Goal: Communication & Community: Ask a question

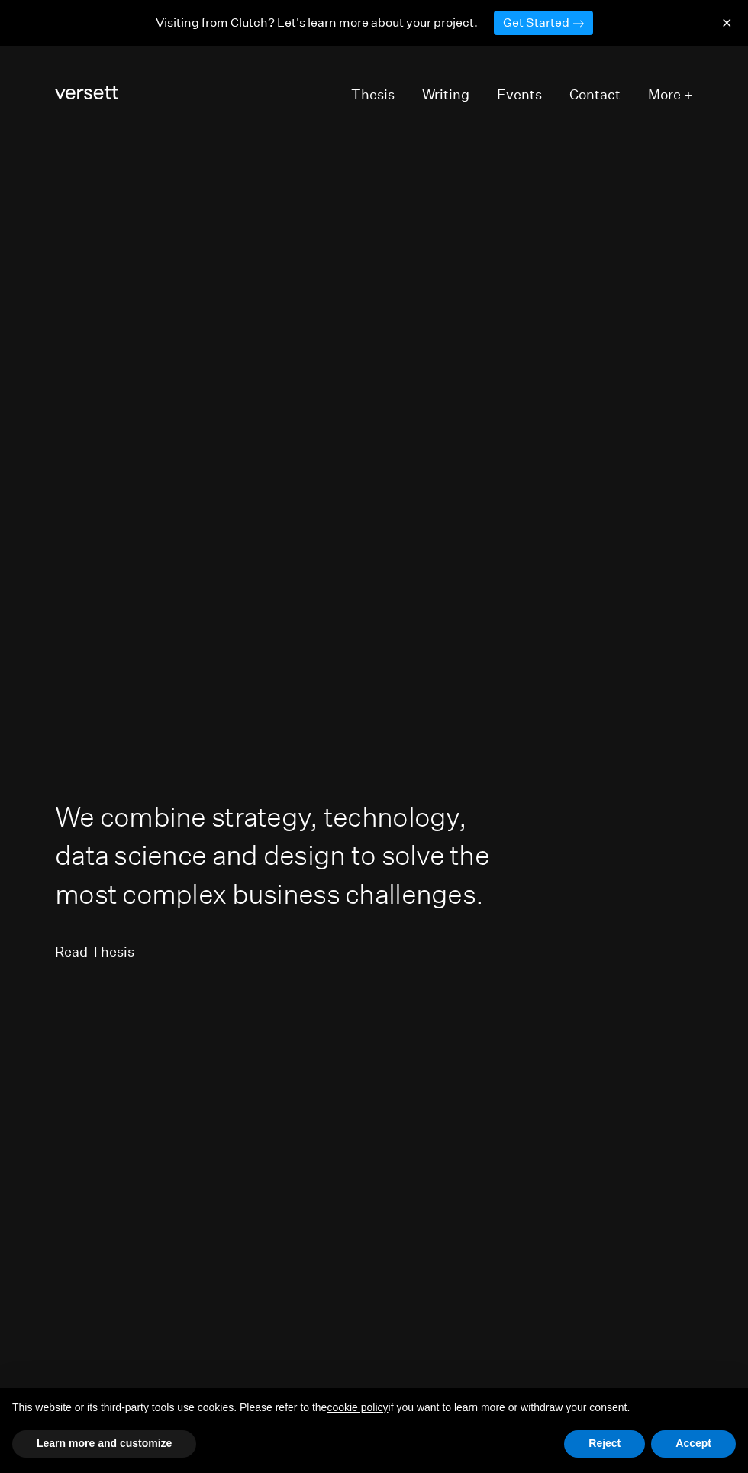
click at [612, 99] on link "Contact" at bounding box center [595, 95] width 51 height 26
click at [605, 102] on link "Contact" at bounding box center [595, 95] width 51 height 26
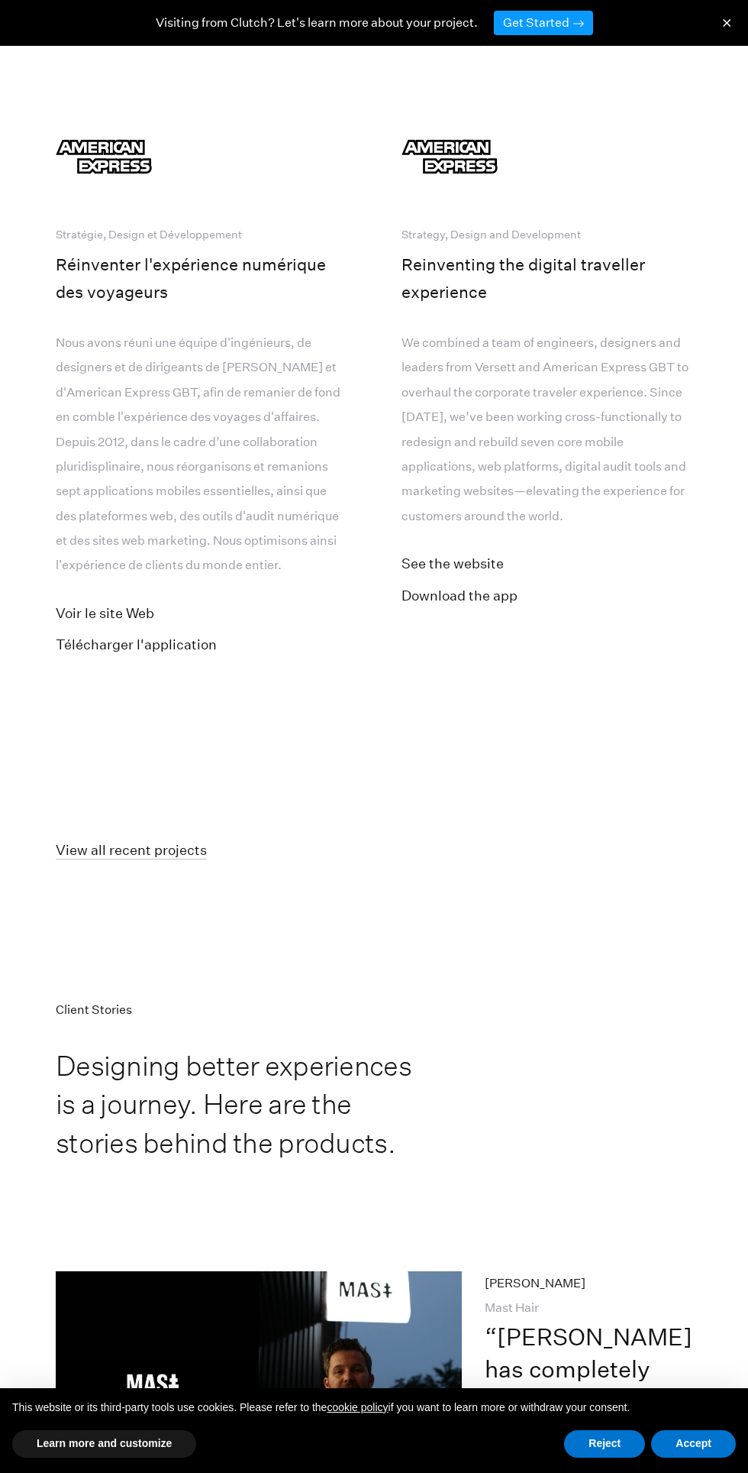
scroll to position [9929, 0]
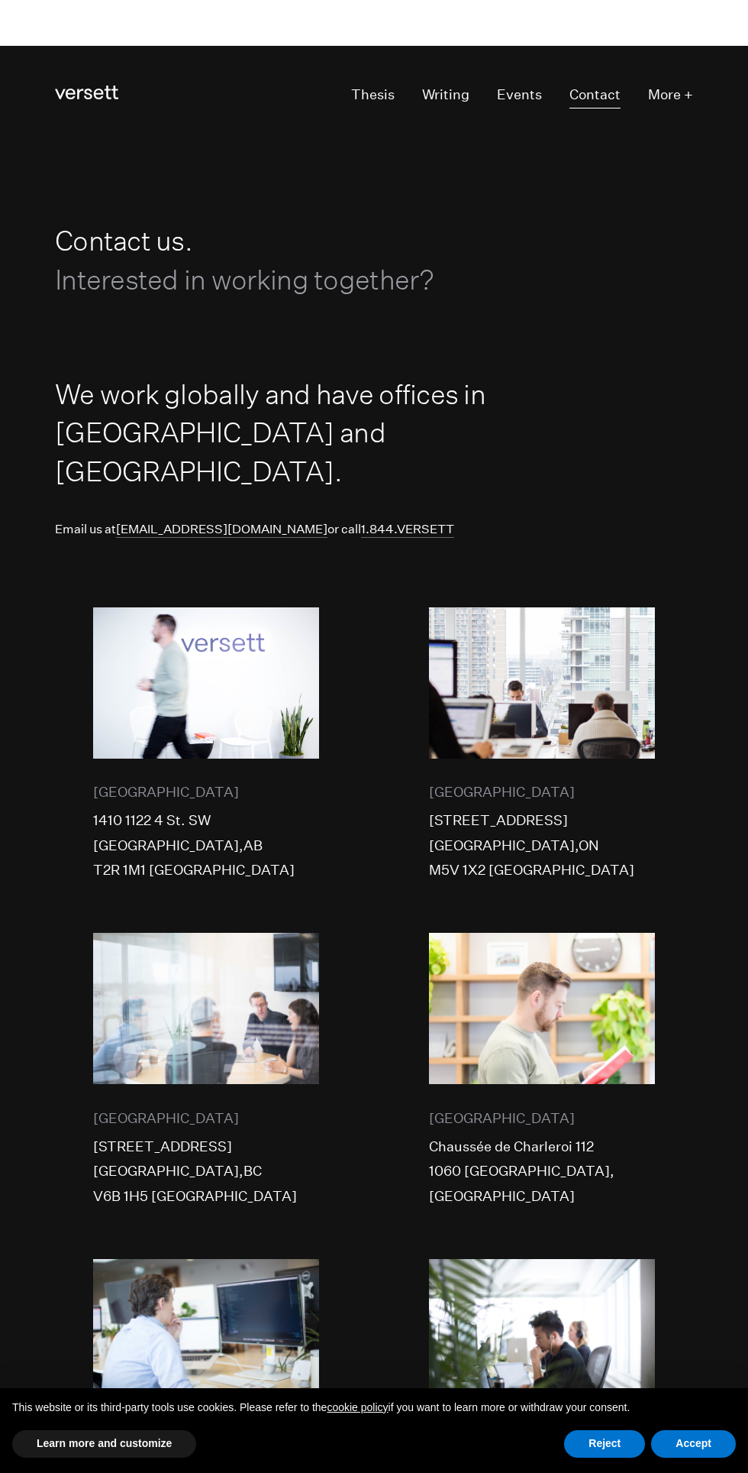
click at [606, 96] on link "Contact" at bounding box center [595, 95] width 51 height 26
click at [402, 290] on span "Interested in working together?" at bounding box center [245, 279] width 380 height 32
click at [159, 255] on h1 "Contact us. Interested in working together?" at bounding box center [275, 259] width 440 height 77
click at [163, 231] on h1 "Contact us. Interested in working together?" at bounding box center [275, 259] width 440 height 77
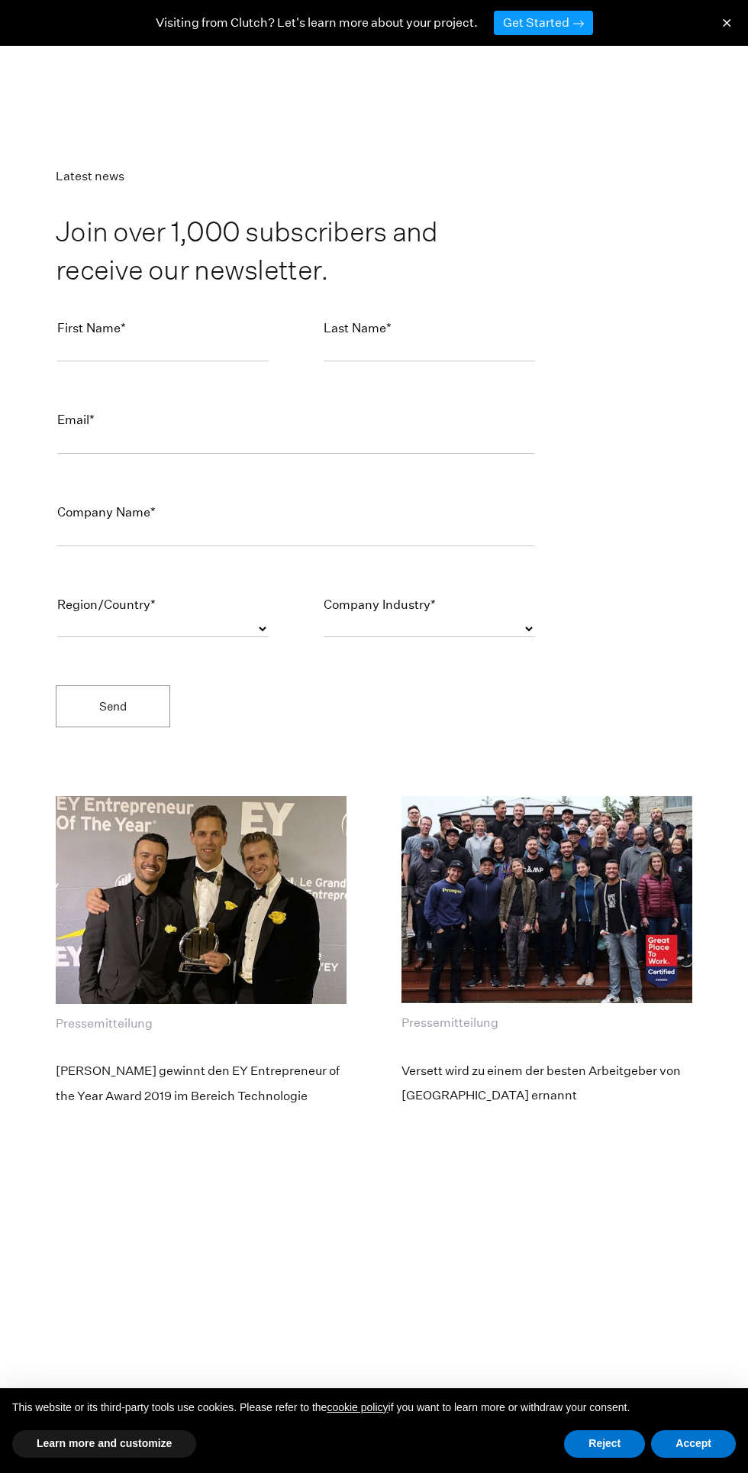
scroll to position [6824, 0]
click at [212, 367] on div "First Name*" at bounding box center [163, 343] width 212 height 50
click at [172, 367] on div "First Name*" at bounding box center [163, 343] width 212 height 50
click at [199, 363] on input "text" at bounding box center [163, 355] width 212 height 16
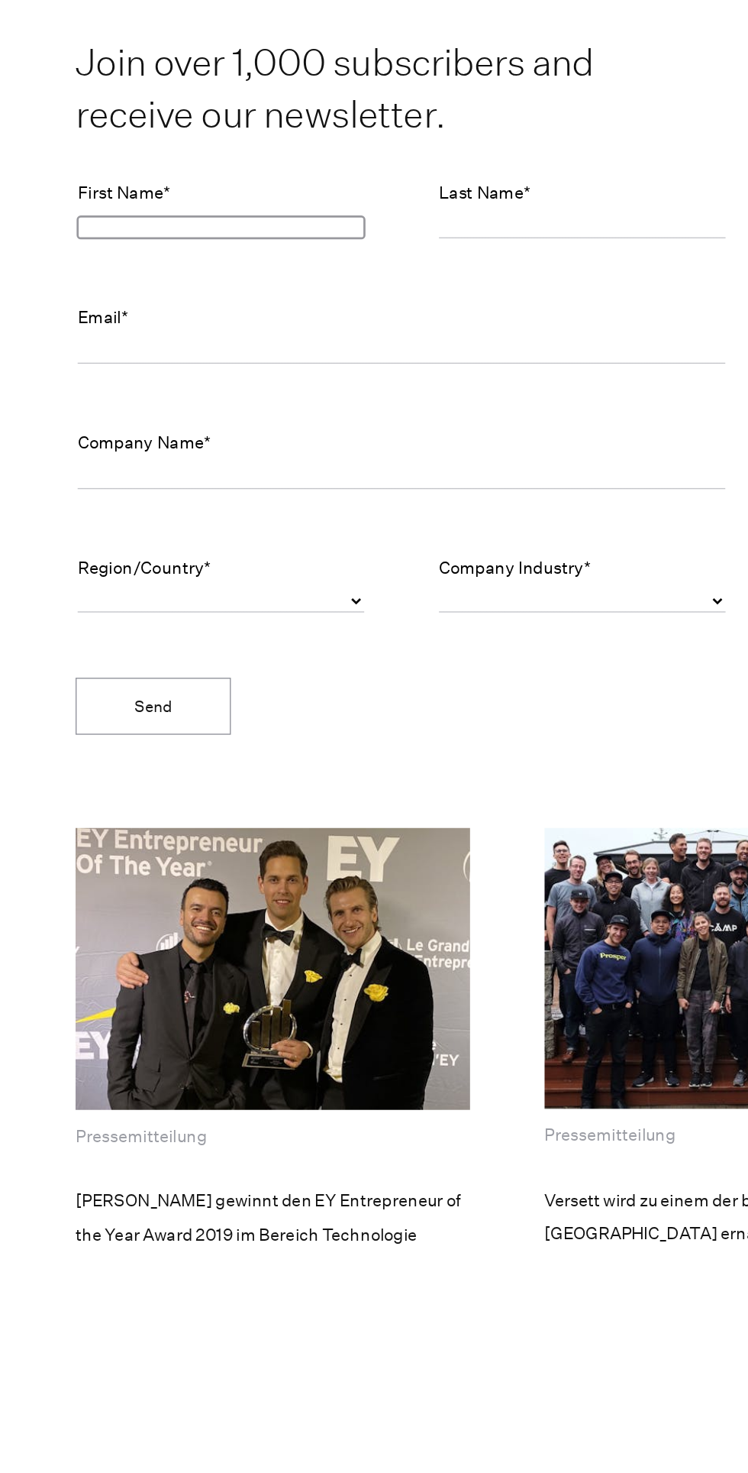
scroll to position [6797, 0]
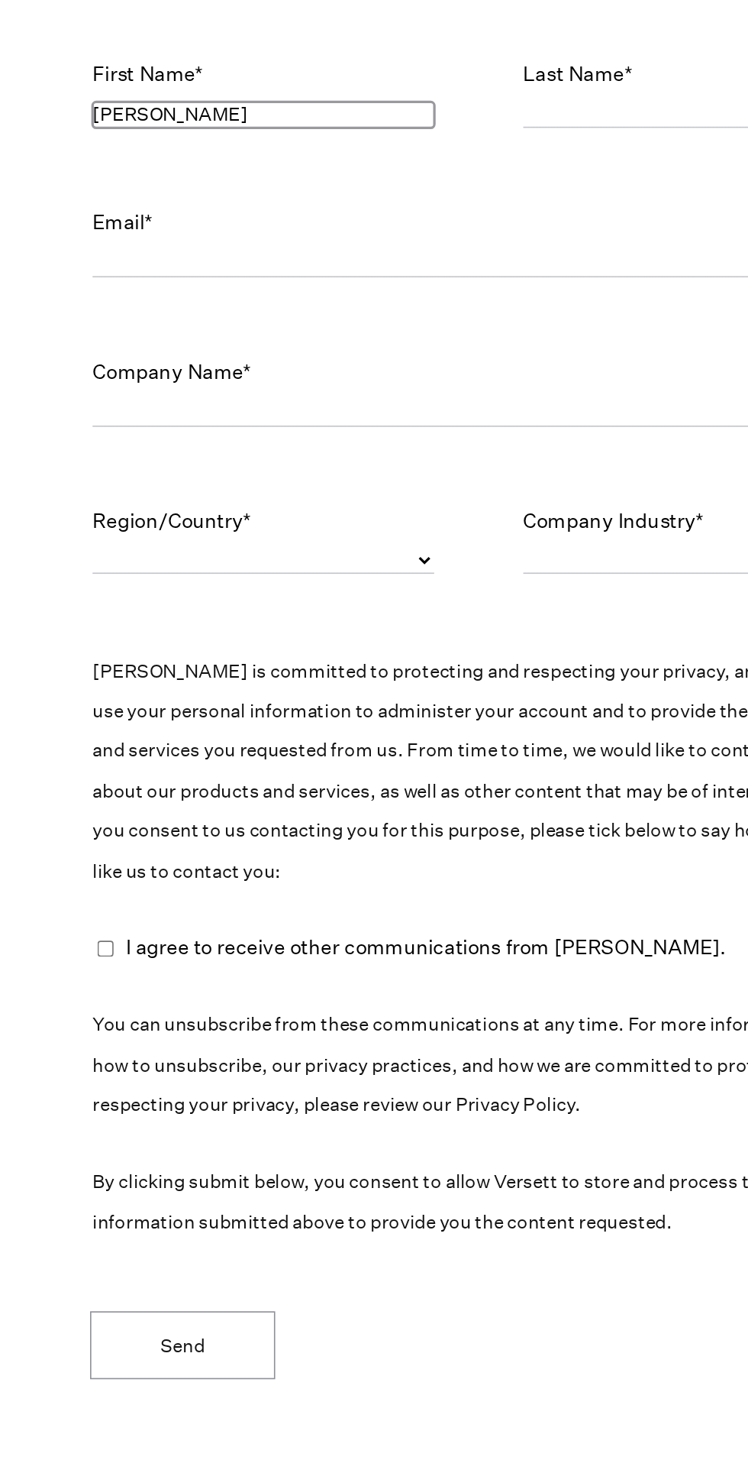
type input "[PERSON_NAME]"
click at [379, 390] on input "text" at bounding box center [430, 381] width 212 height 16
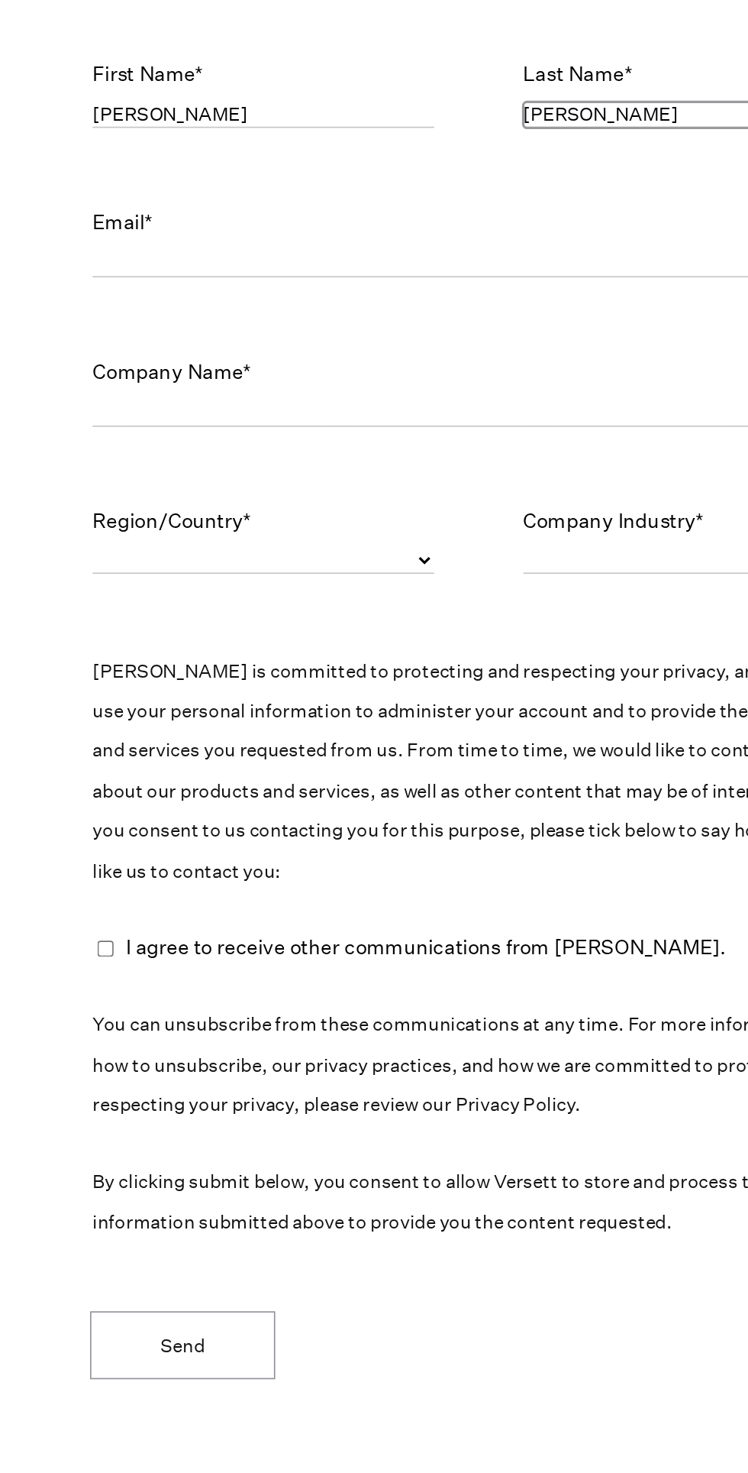
type input "[PERSON_NAME]"
click at [251, 482] on input "email" at bounding box center [296, 474] width 478 height 16
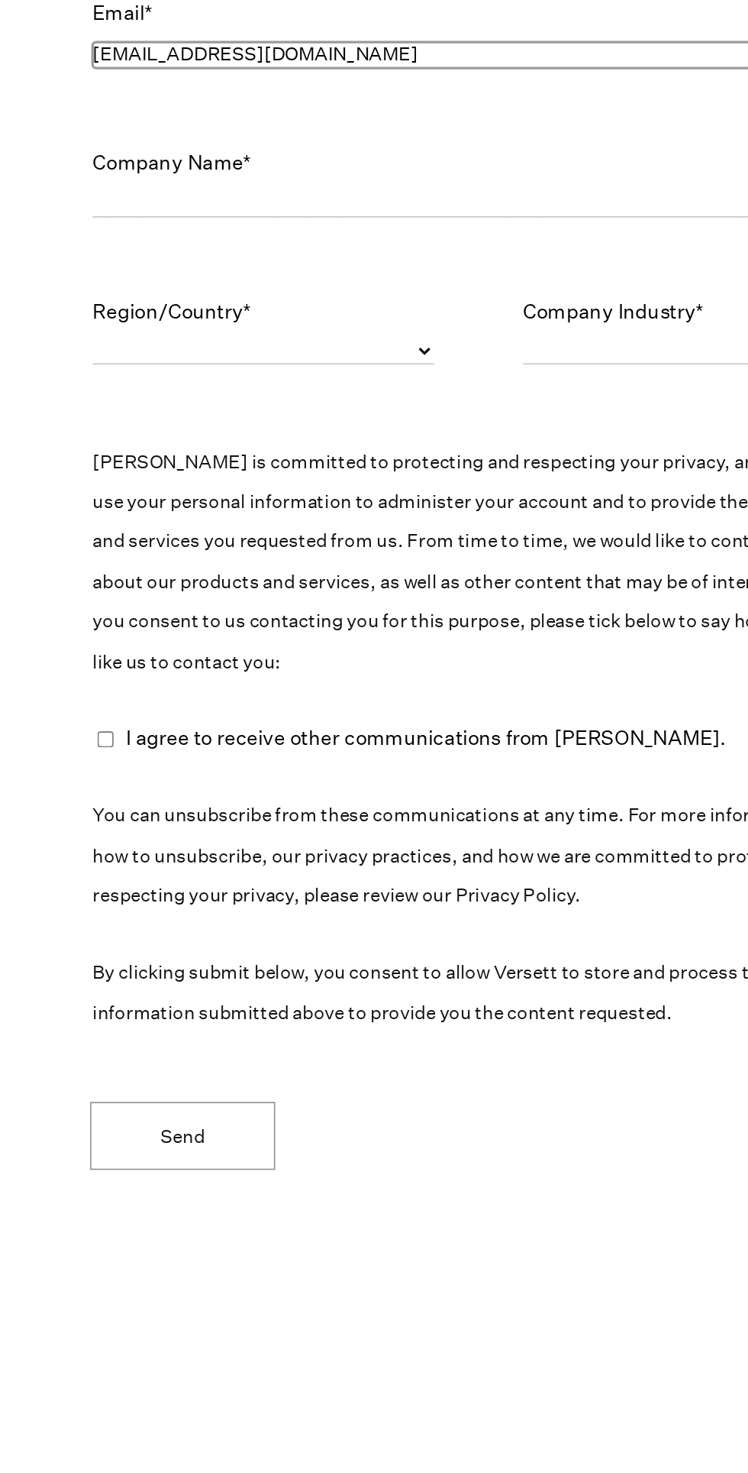
type input "[EMAIL_ADDRESS][DOMAIN_NAME]"
click at [292, 574] on input "text" at bounding box center [296, 566] width 478 height 16
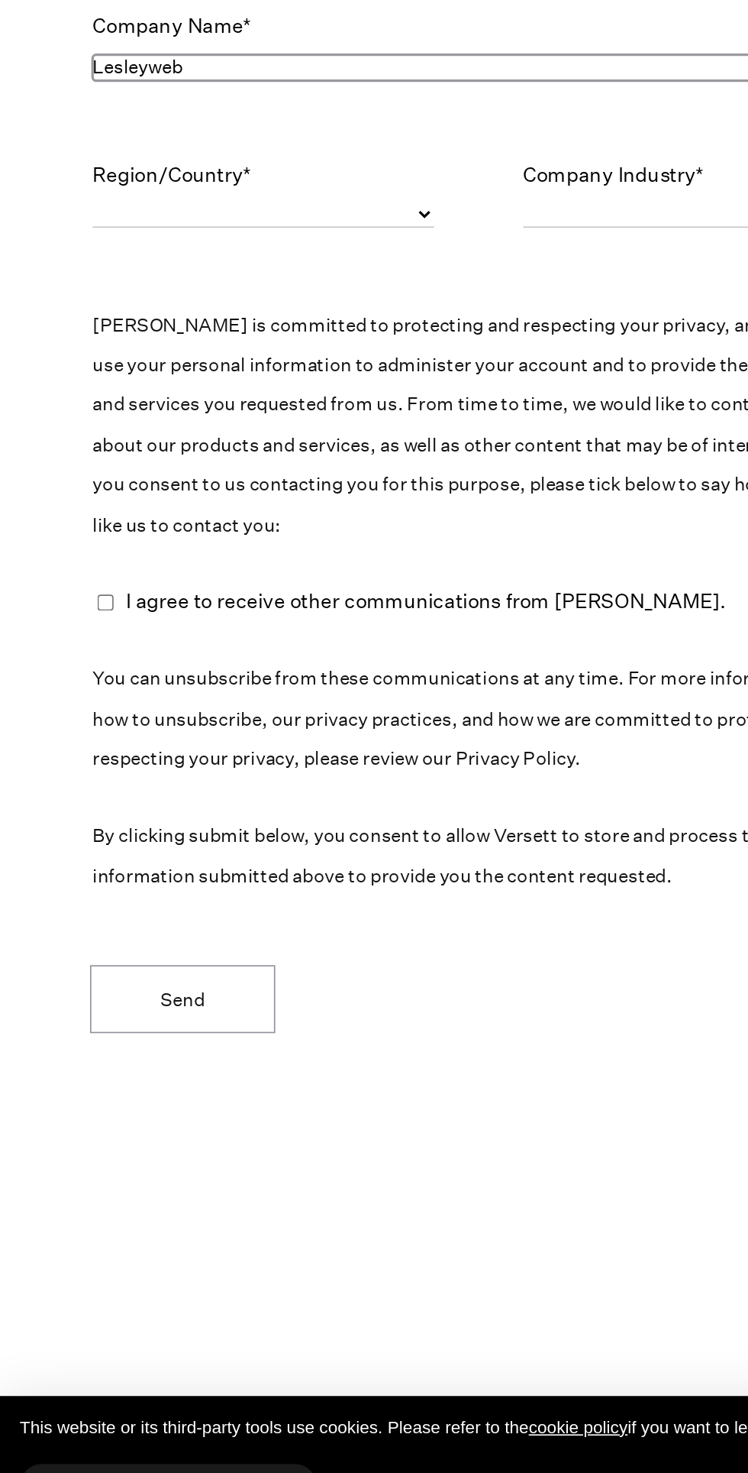
type input "Lesleyweb"
click at [194, 665] on select "[GEOGRAPHIC_DATA] [GEOGRAPHIC_DATA] [GEOGRAPHIC_DATA] [GEOGRAPHIC_DATA] [US_STA…" at bounding box center [163, 657] width 212 height 16
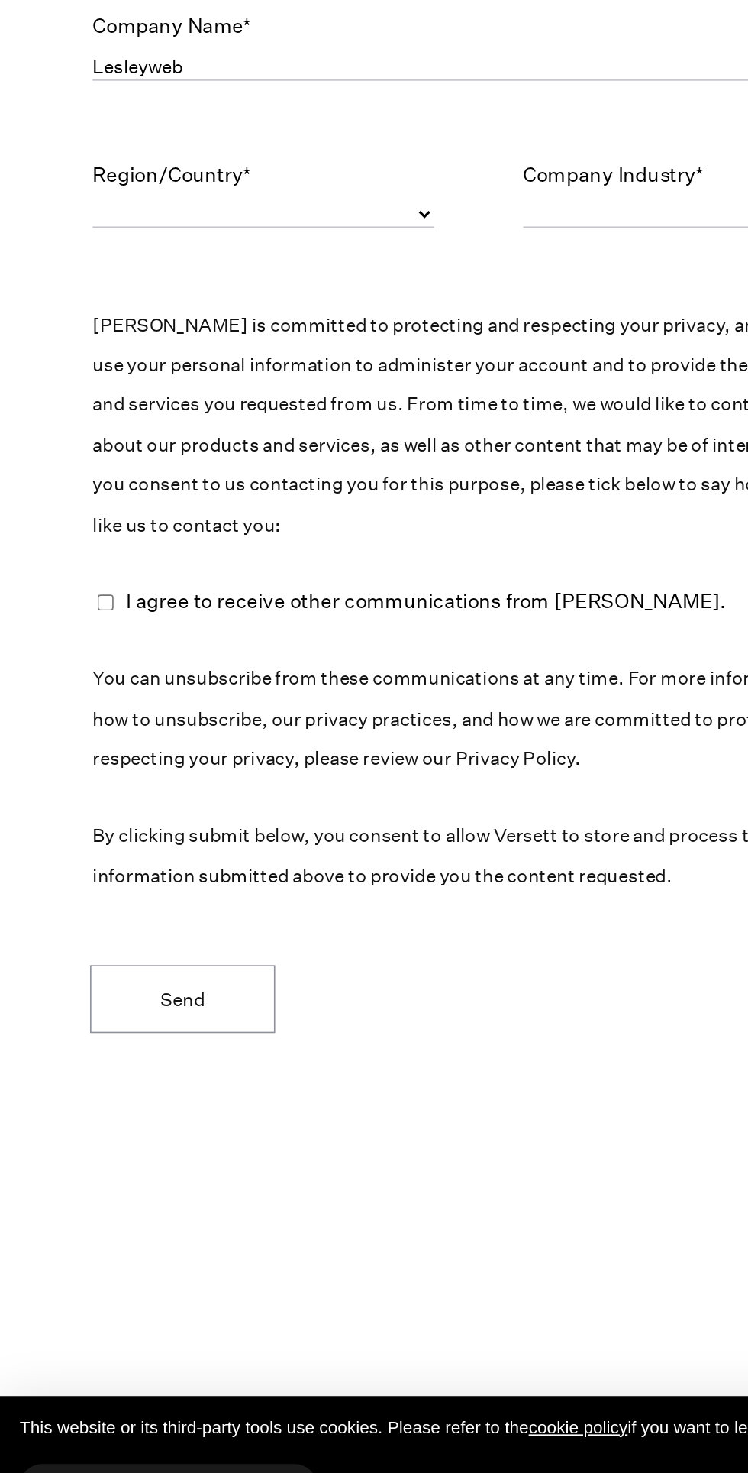
scroll to position [6824, 0]
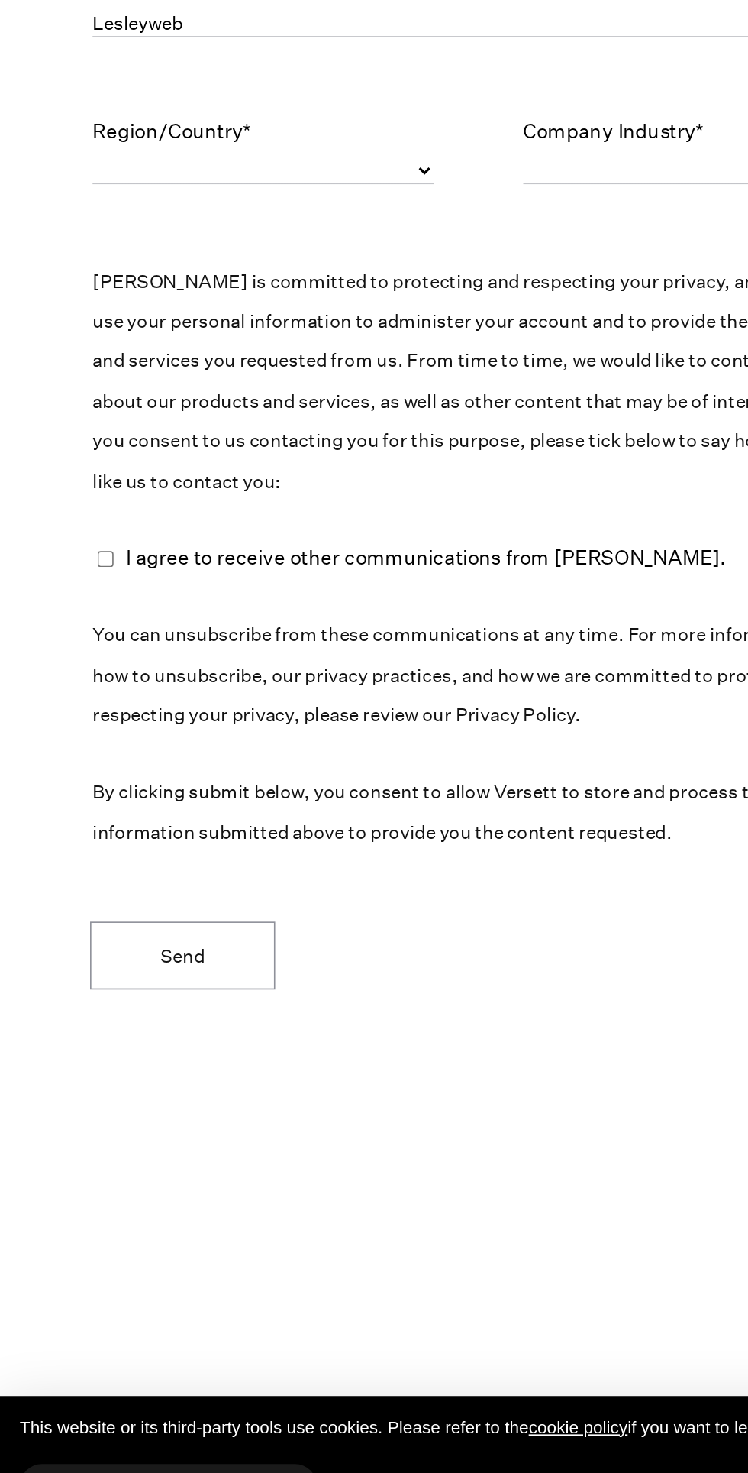
select select "[GEOGRAPHIC_DATA]"
click at [57, 639] on select "[GEOGRAPHIC_DATA] [GEOGRAPHIC_DATA] [GEOGRAPHIC_DATA] [GEOGRAPHIC_DATA] [US_STA…" at bounding box center [163, 630] width 212 height 16
click at [403, 639] on select "Finance Retail Travel Higher Education Government Higher Education Other" at bounding box center [430, 630] width 212 height 16
select select "Other"
click at [324, 639] on select "Finance Retail Travel Higher Education Government Higher Education Other" at bounding box center [430, 630] width 212 height 16
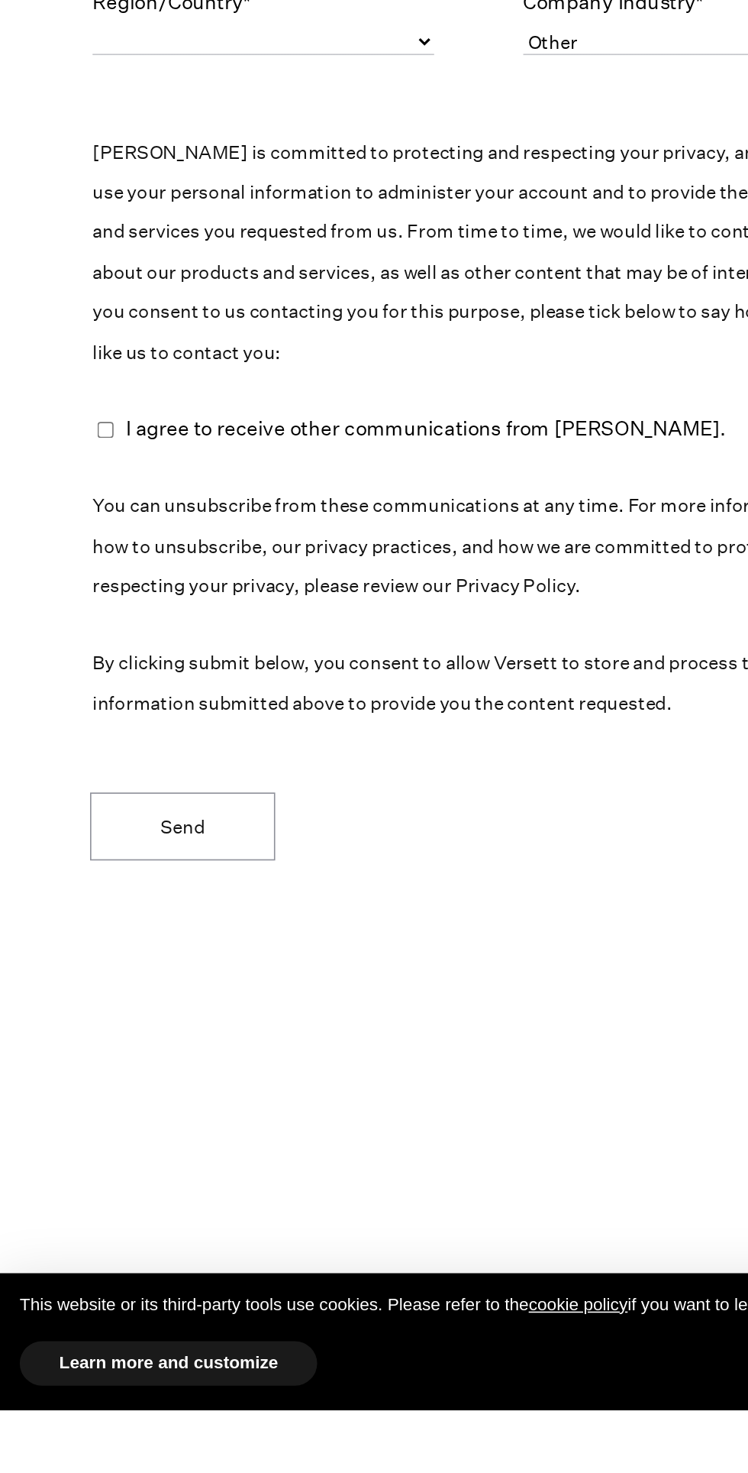
scroll to position [6831, 0]
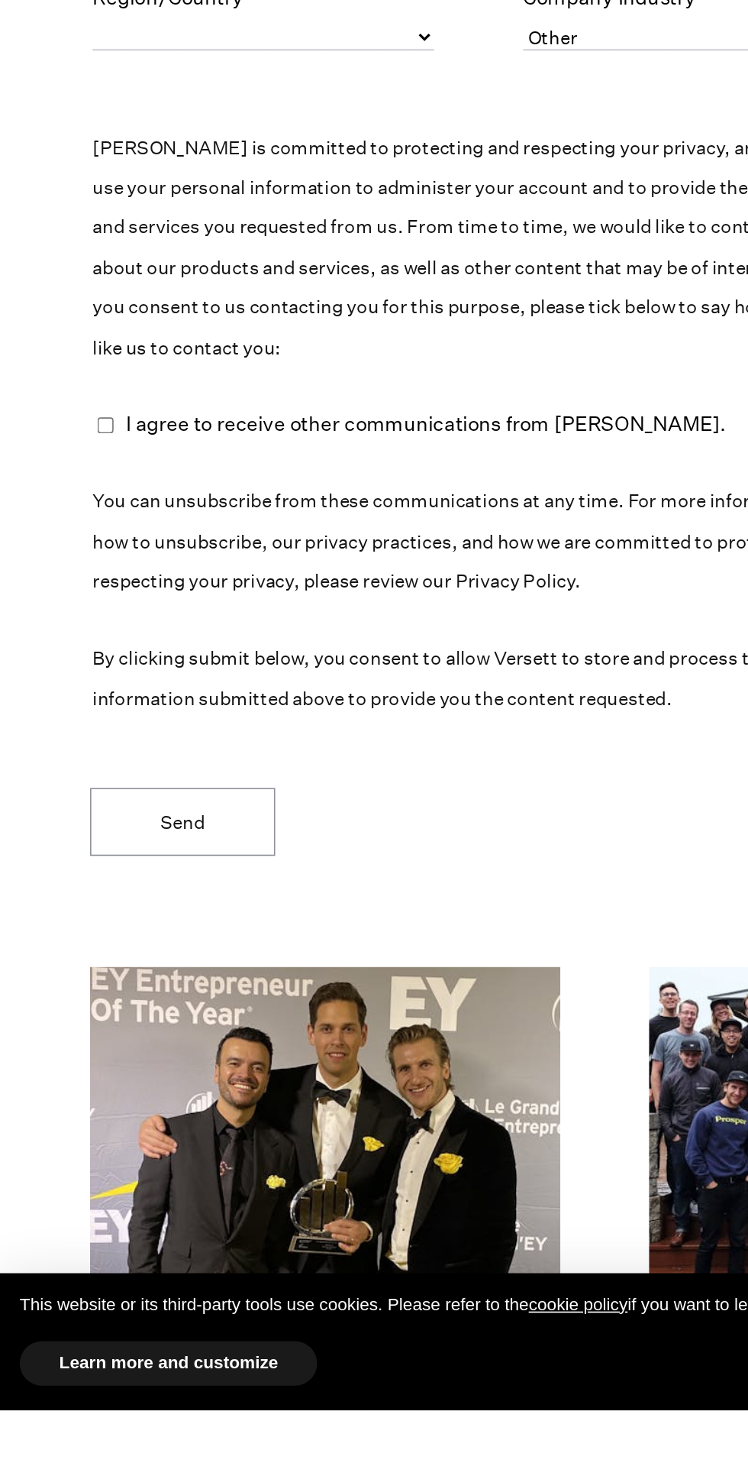
click at [306, 875] on label "I agree to receive other communications from [PERSON_NAME]." at bounding box center [263, 863] width 371 height 24
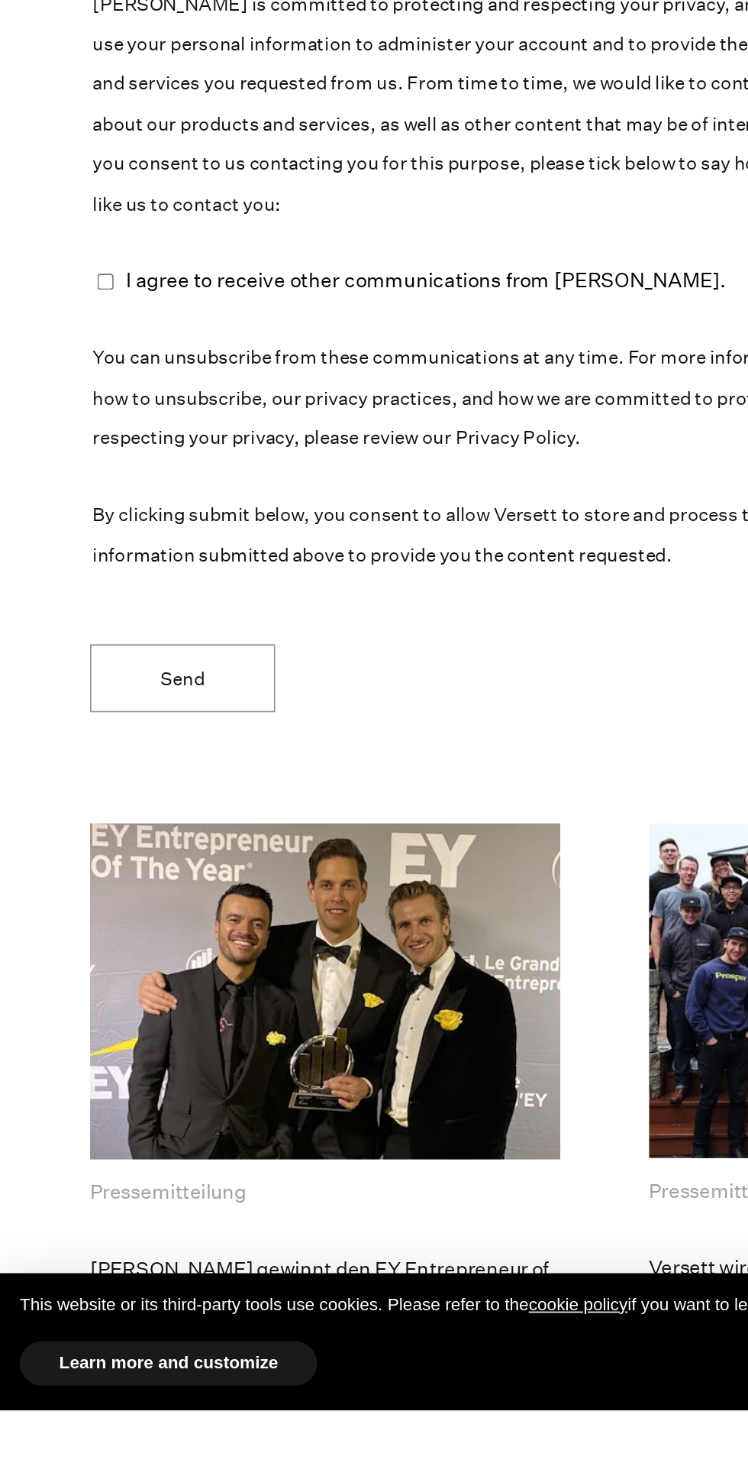
scroll to position [6920, 0]
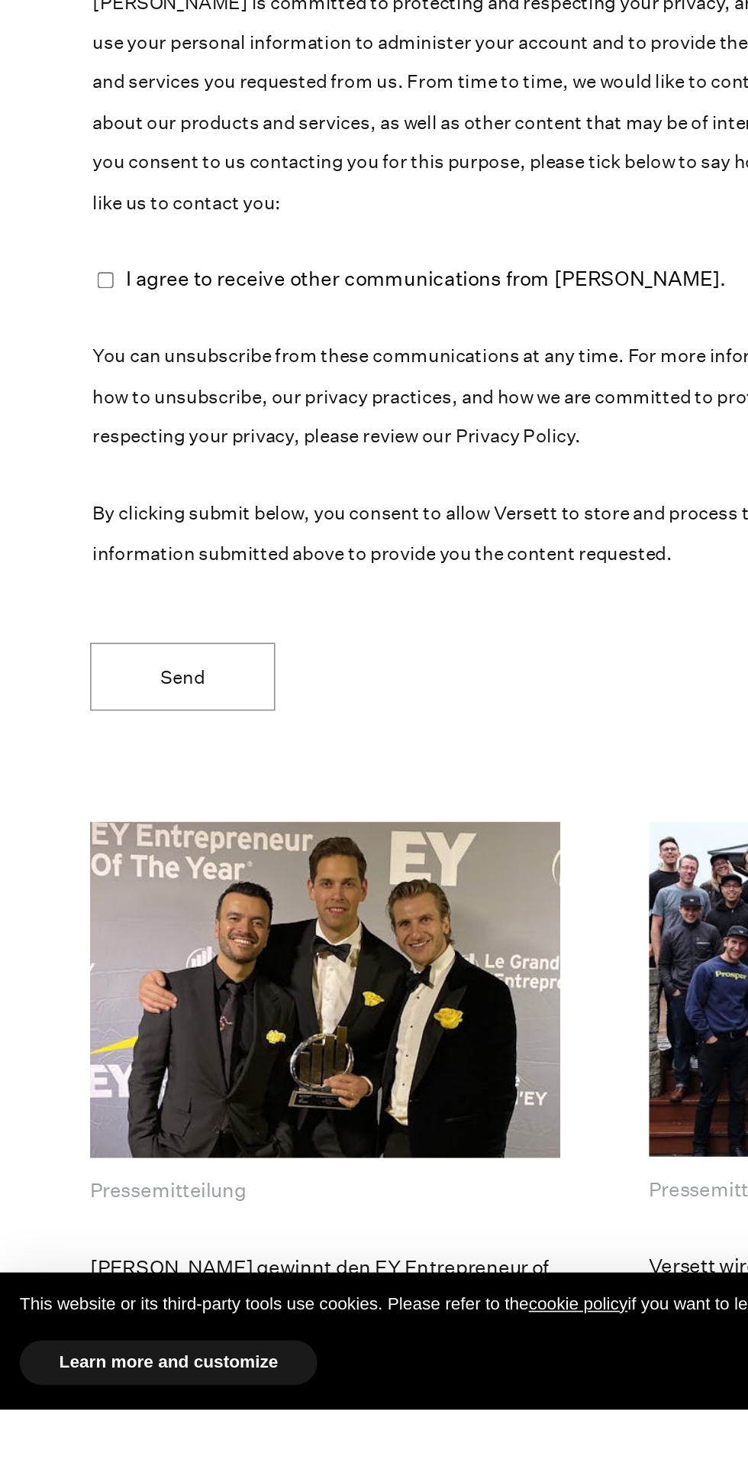
click at [65, 779] on input "checkbox" at bounding box center [65, 774] width 10 height 10
click at [70, 779] on input "checkbox" at bounding box center [65, 774] width 10 height 10
checkbox input "true"
click at [138, 1040] on button "Send" at bounding box center [113, 1019] width 115 height 42
select select
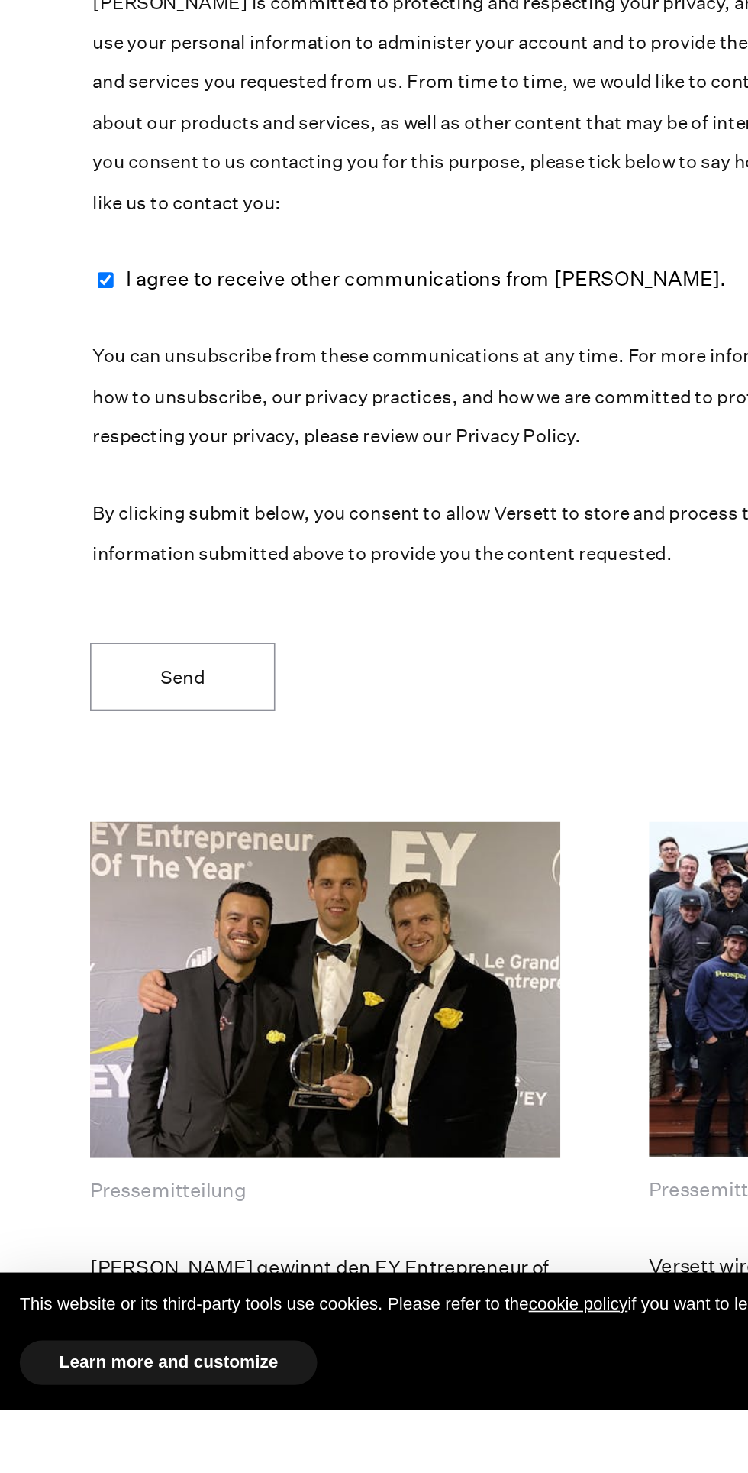
select select
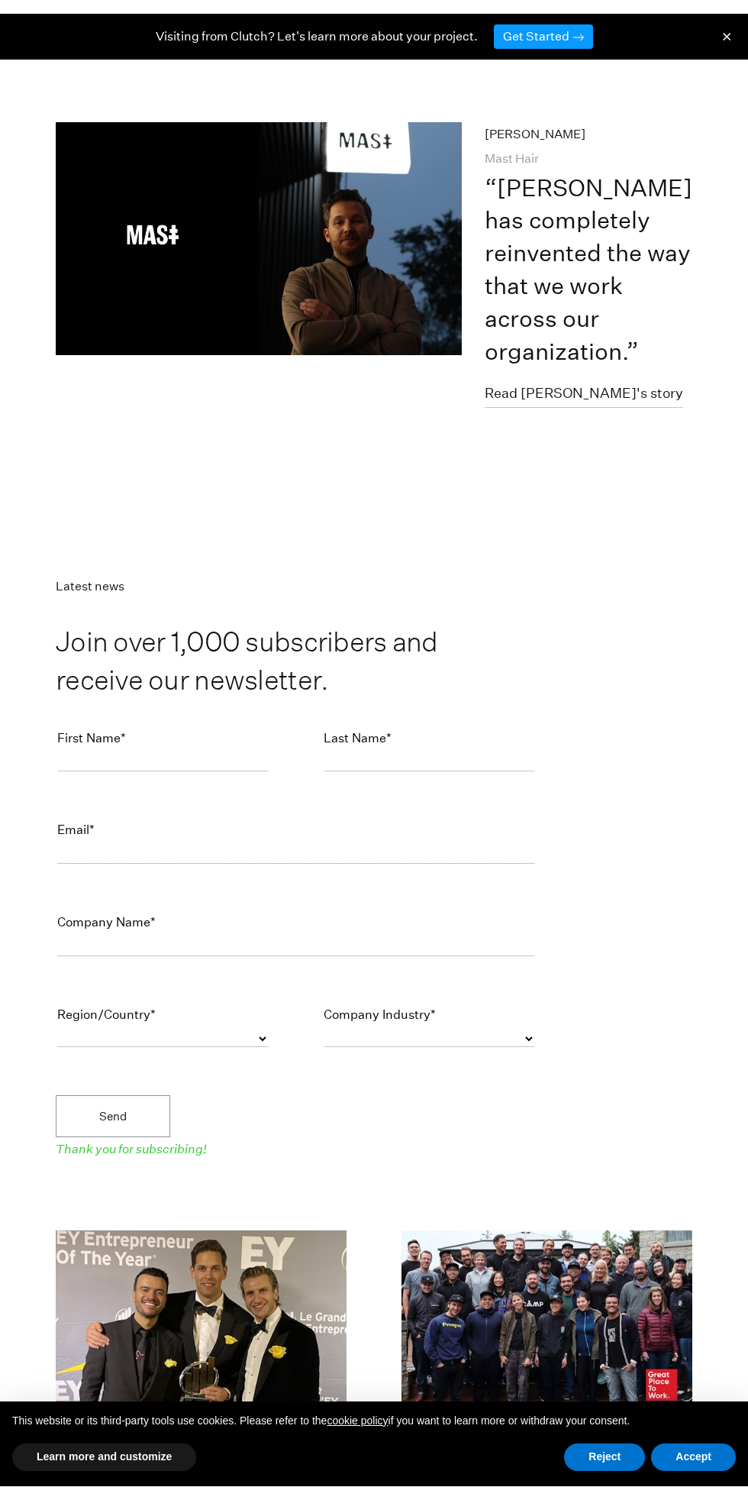
scroll to position [6412, 0]
